Goal: Transaction & Acquisition: Purchase product/service

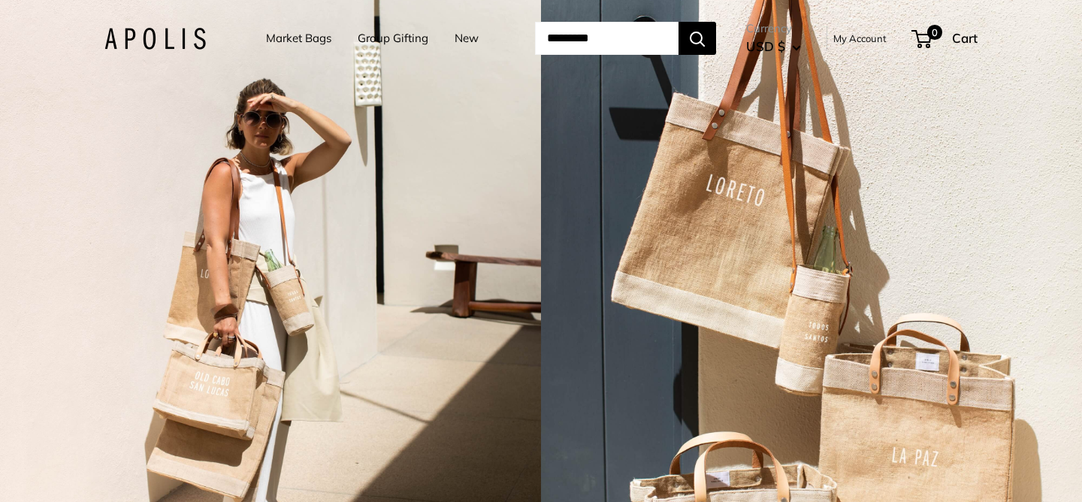
click at [302, 44] on link "Market Bags" at bounding box center [298, 38] width 65 height 21
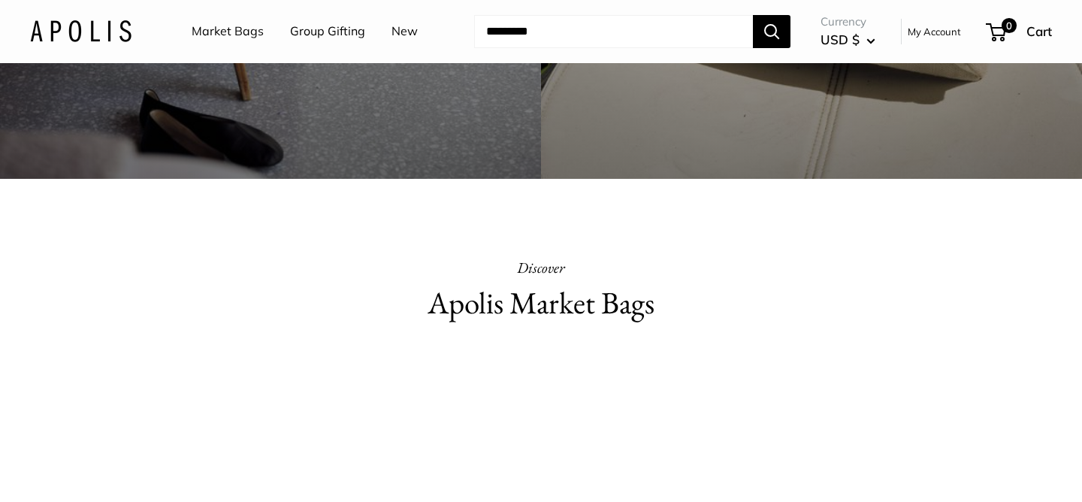
scroll to position [325, 0]
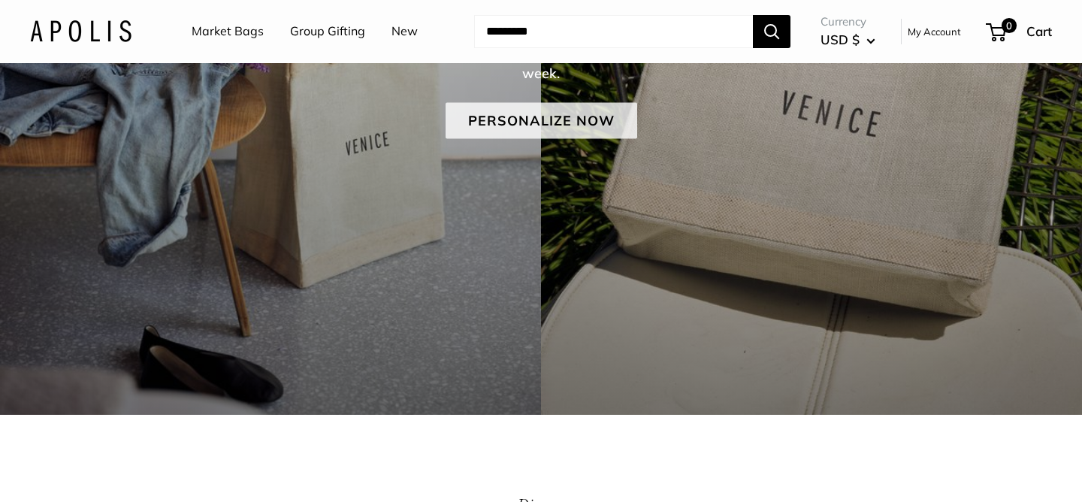
click at [550, 117] on link "Personalize Now" at bounding box center [542, 120] width 192 height 36
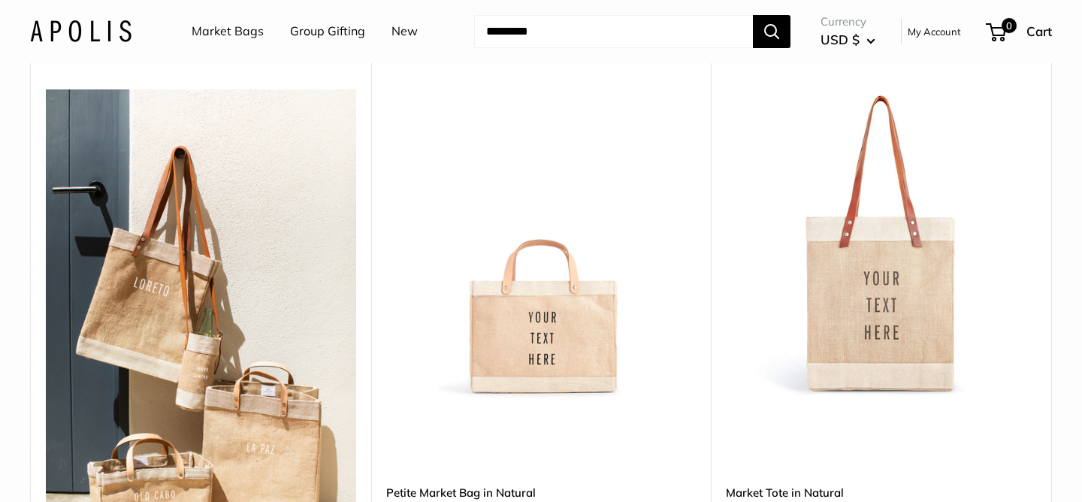
click at [0, 0] on img at bounding box center [0, 0] width 0 height 0
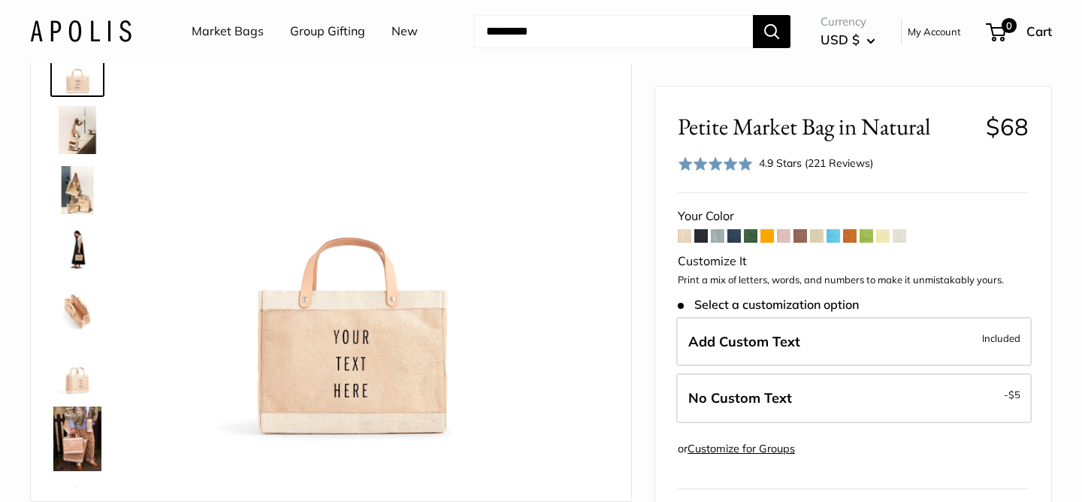
scroll to position [83, 0]
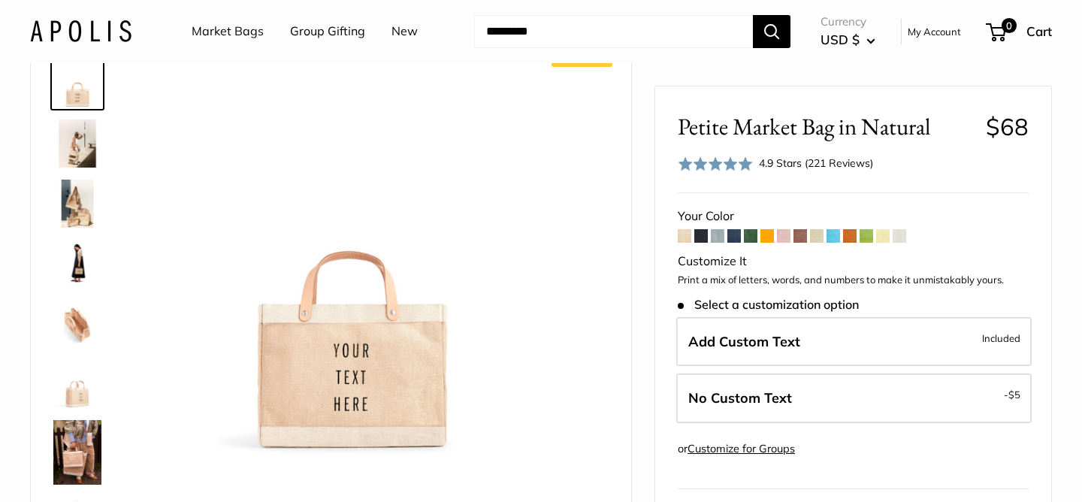
click at [772, 307] on span "Select a customization option" at bounding box center [768, 304] width 181 height 14
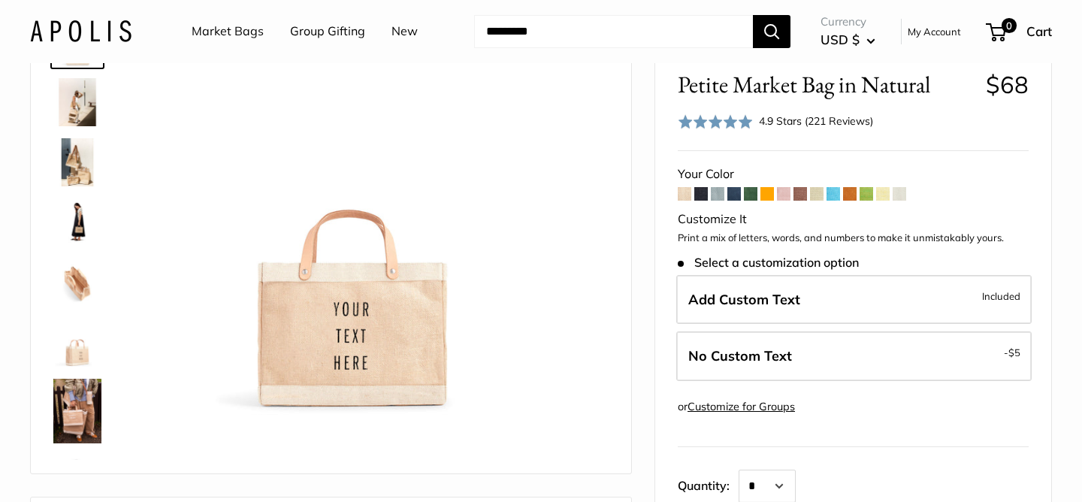
scroll to position [126, 0]
click at [823, 262] on span "Select a customization option" at bounding box center [768, 262] width 181 height 14
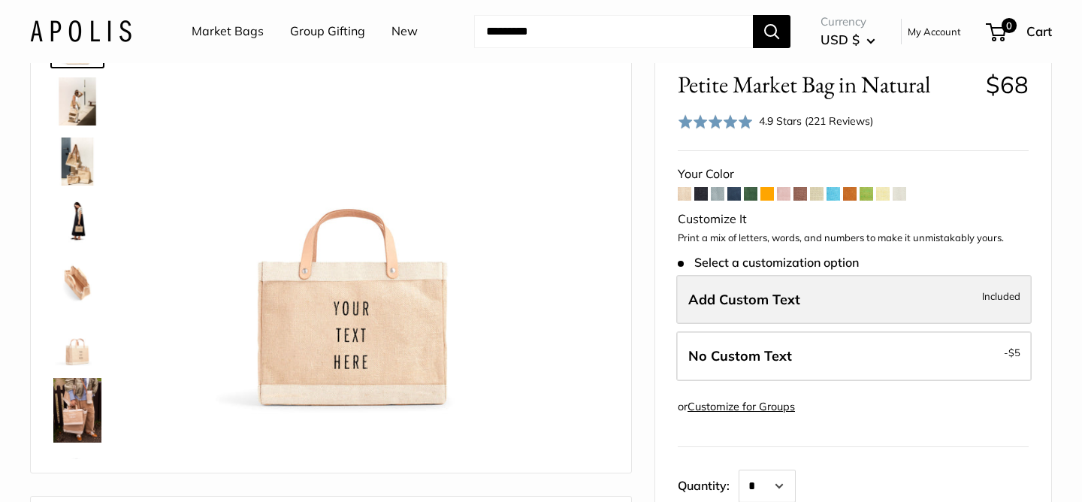
click at [789, 310] on label "Add Custom Text Included" at bounding box center [854, 299] width 356 height 50
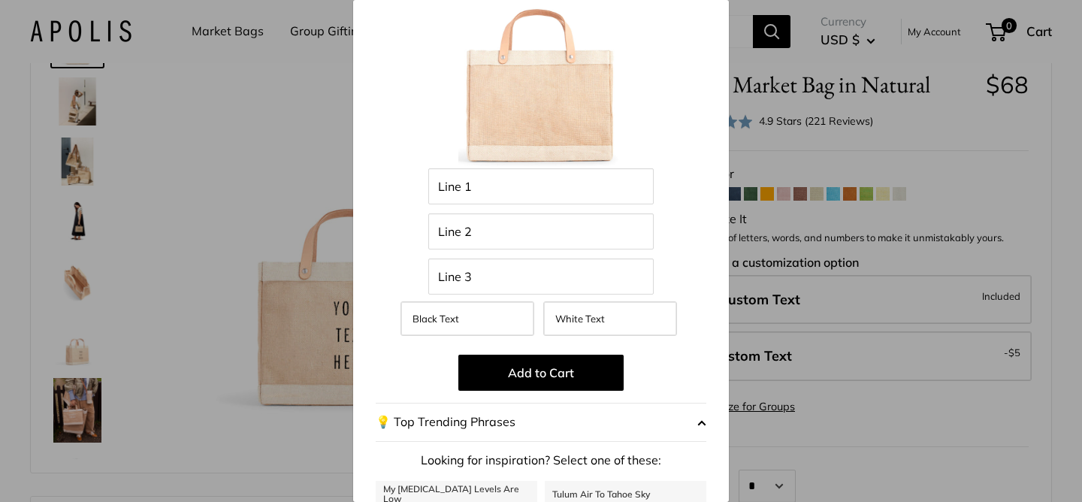
scroll to position [0, 0]
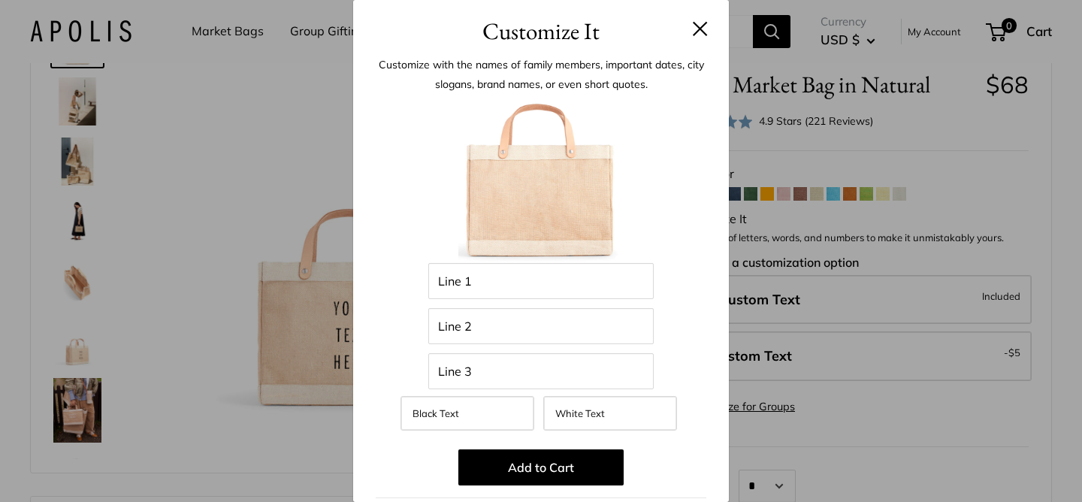
click at [697, 29] on button at bounding box center [700, 28] width 15 height 15
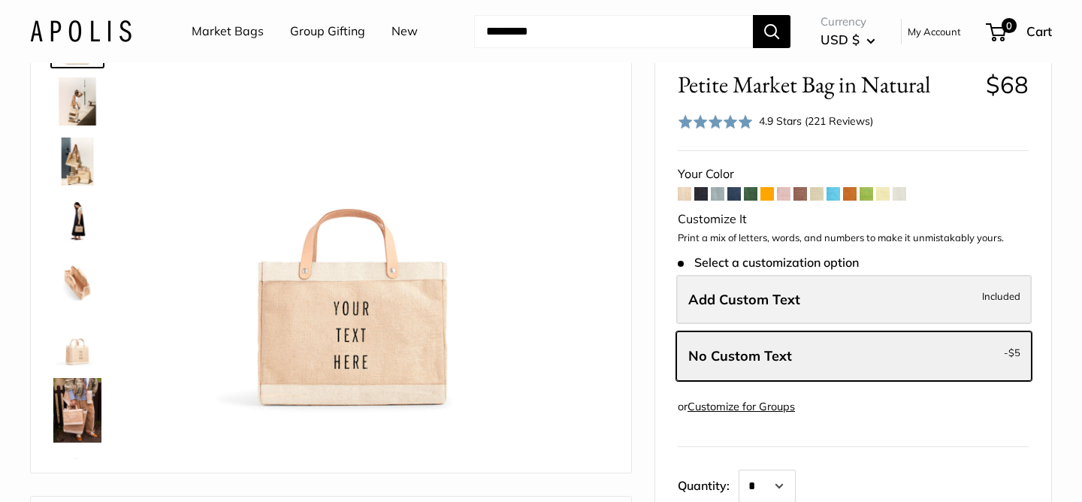
click at [726, 291] on span "Add Custom Text" at bounding box center [744, 298] width 112 height 17
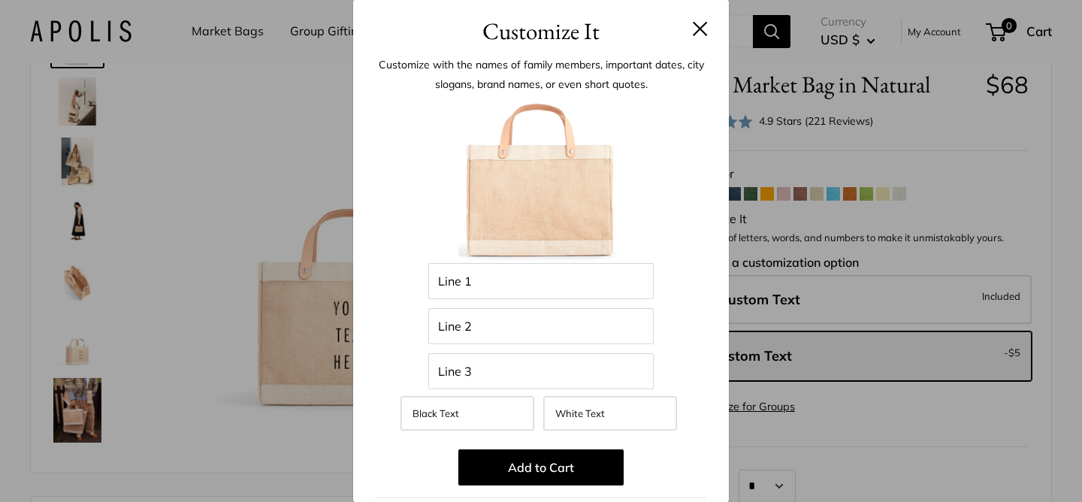
click at [698, 33] on button at bounding box center [700, 28] width 15 height 15
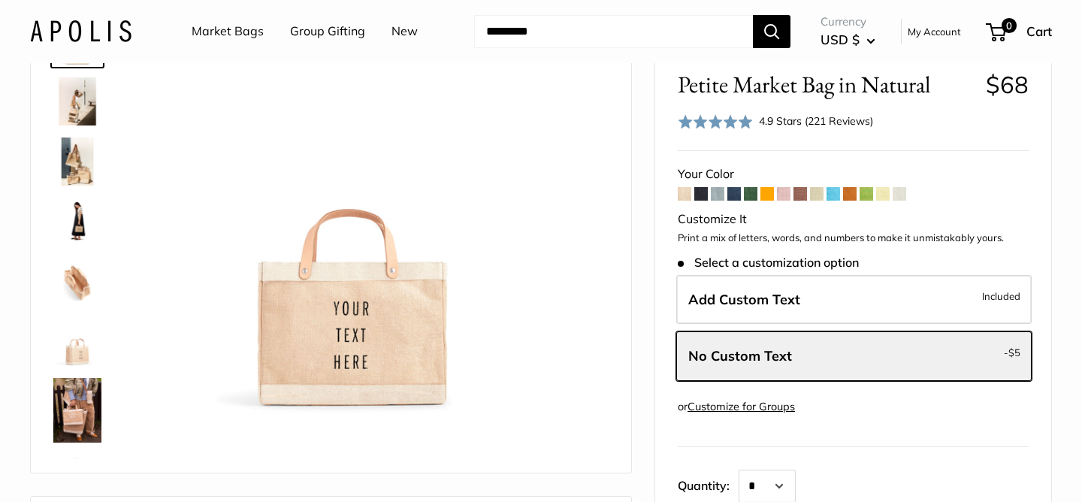
click at [727, 192] on form "Your Color -" at bounding box center [853, 382] width 351 height 438
click at [721, 192] on span at bounding box center [718, 194] width 14 height 14
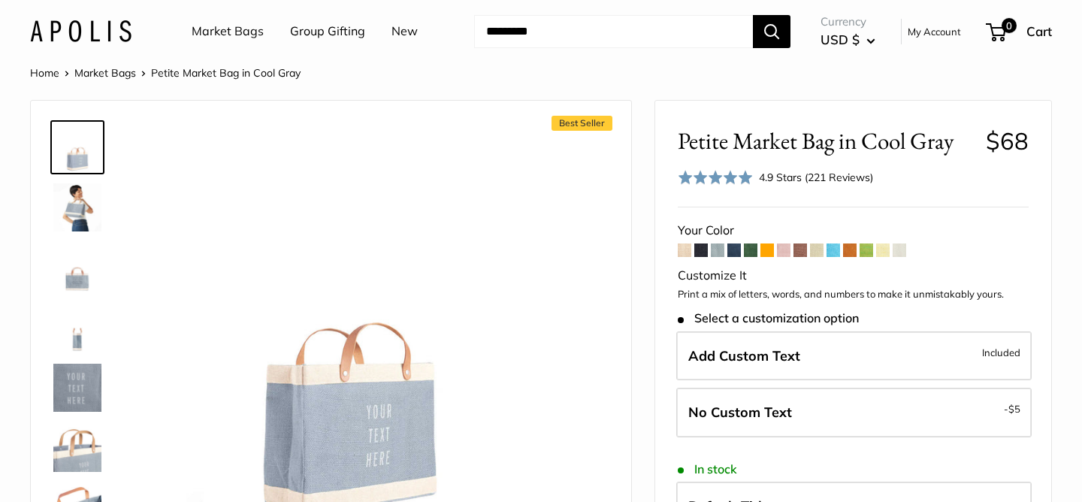
click at [791, 253] on form "Your Color -" at bounding box center [853, 484] width 351 height 531
click at [786, 253] on span at bounding box center [784, 251] width 14 height 14
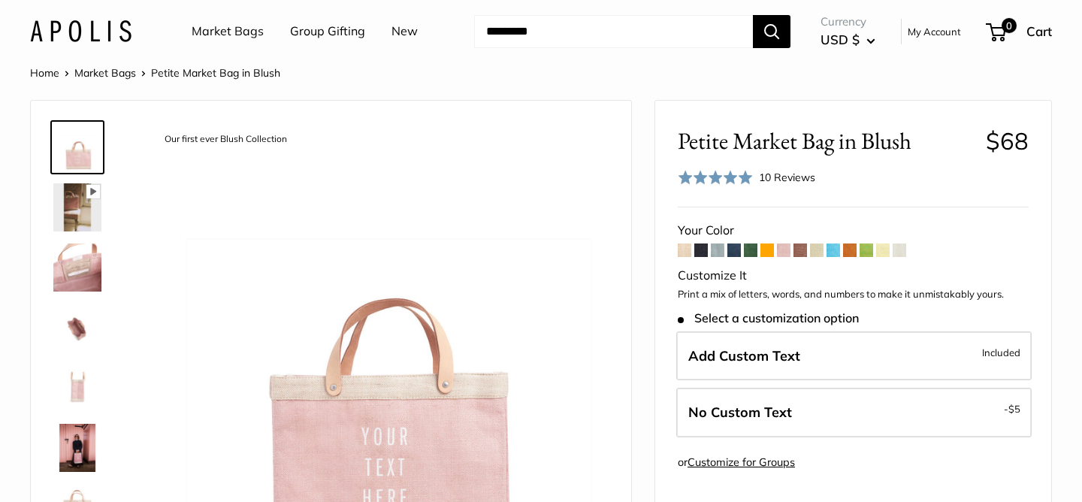
click at [561, 21] on input "Search..." at bounding box center [613, 31] width 279 height 33
type input "******"
click at [753, 15] on button "Search" at bounding box center [772, 31] width 38 height 33
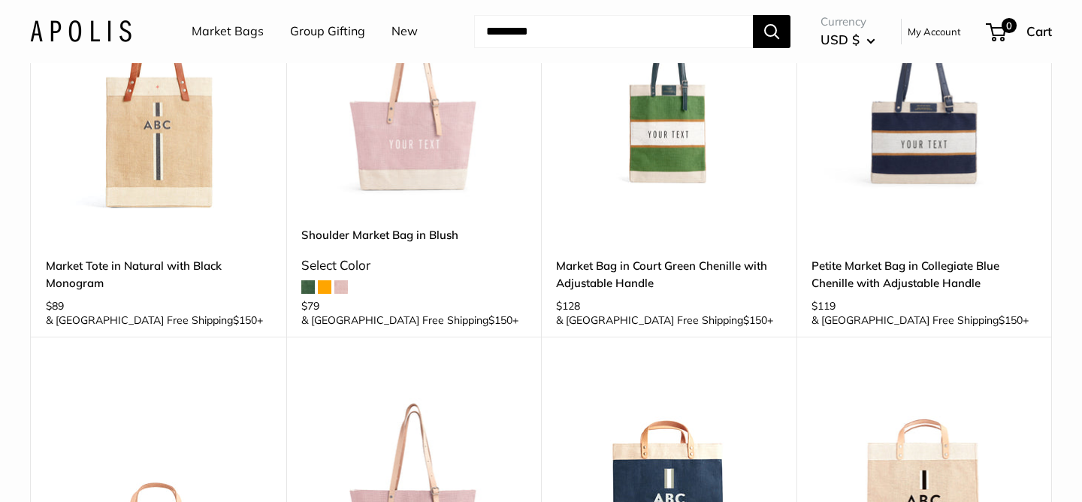
scroll to position [195, 0]
